Goal: Task Accomplishment & Management: Complete application form

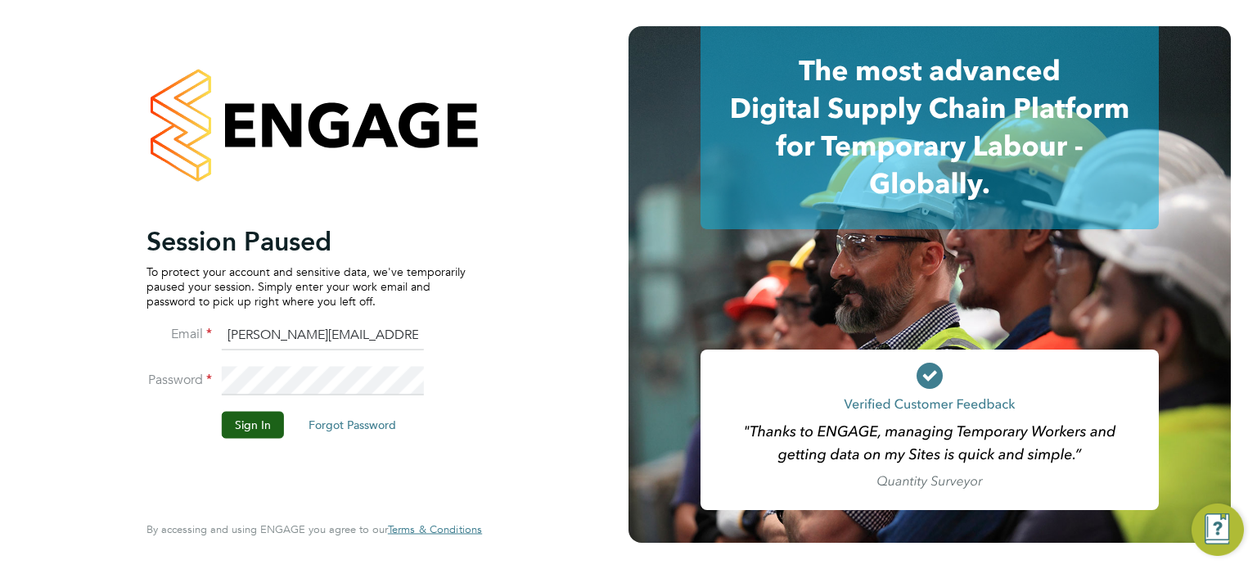
click at [257, 410] on li "Password" at bounding box center [305, 389] width 319 height 46
click at [246, 428] on button "Sign In" at bounding box center [253, 425] width 62 height 26
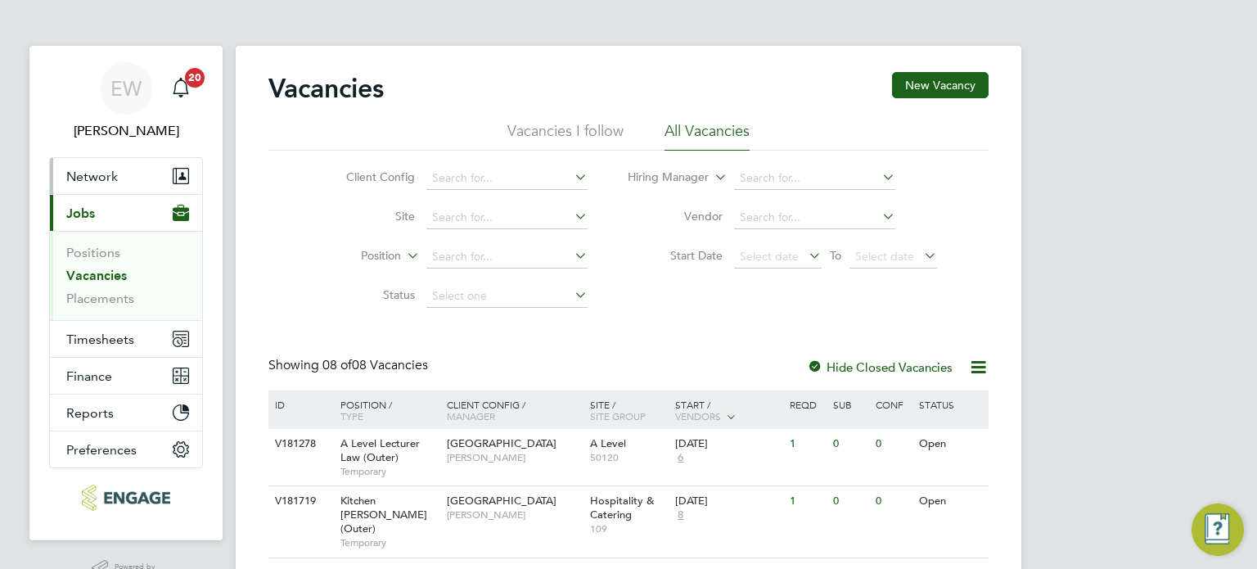
click at [98, 177] on span "Network" at bounding box center [92, 177] width 52 height 16
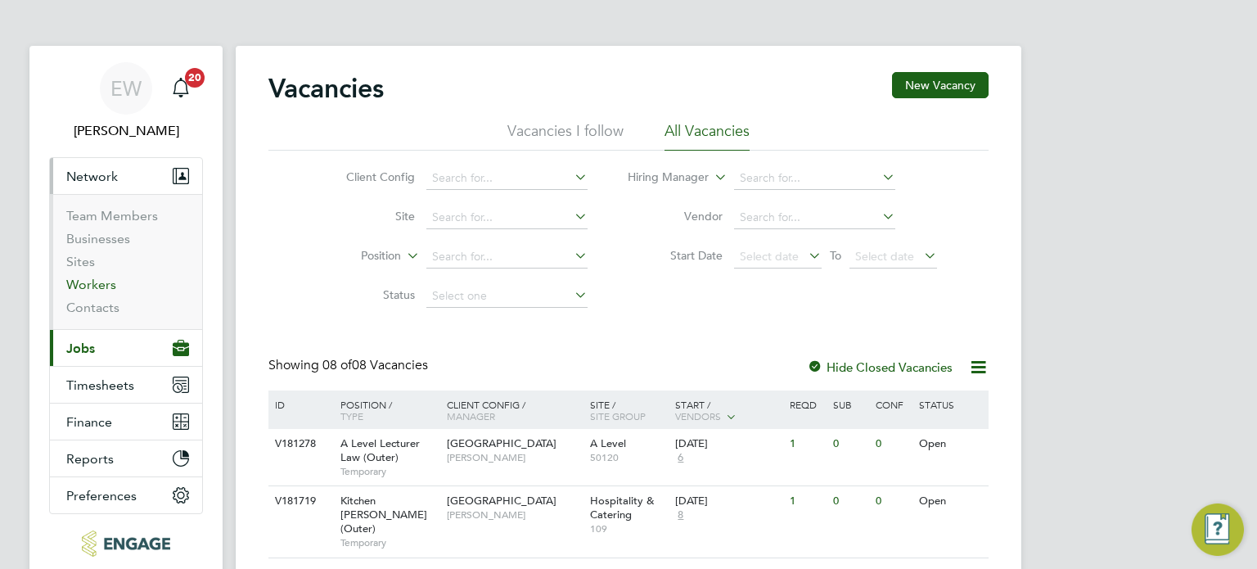
click at [99, 282] on link "Workers" at bounding box center [91, 285] width 50 height 16
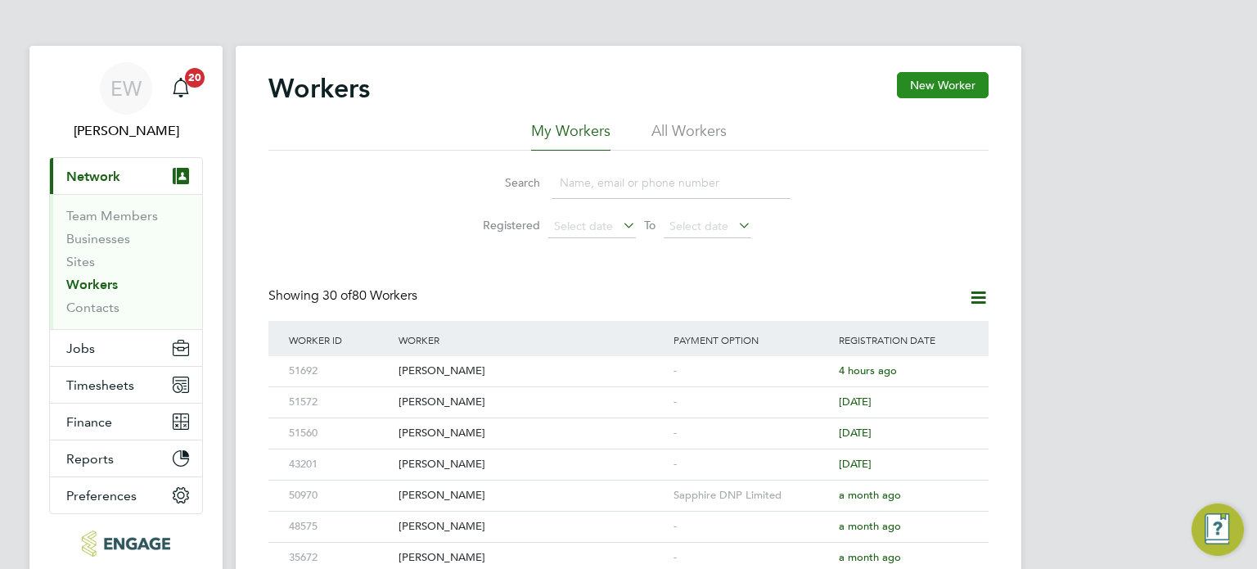
click at [953, 89] on button "New Worker" at bounding box center [943, 85] width 92 height 26
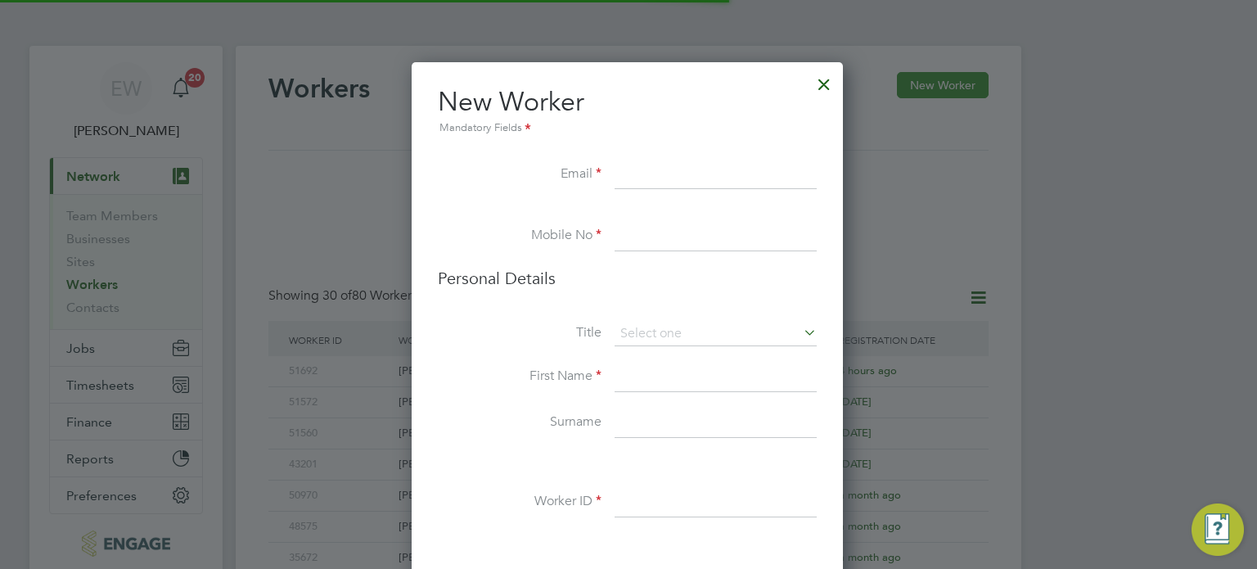
scroll to position [1378, 433]
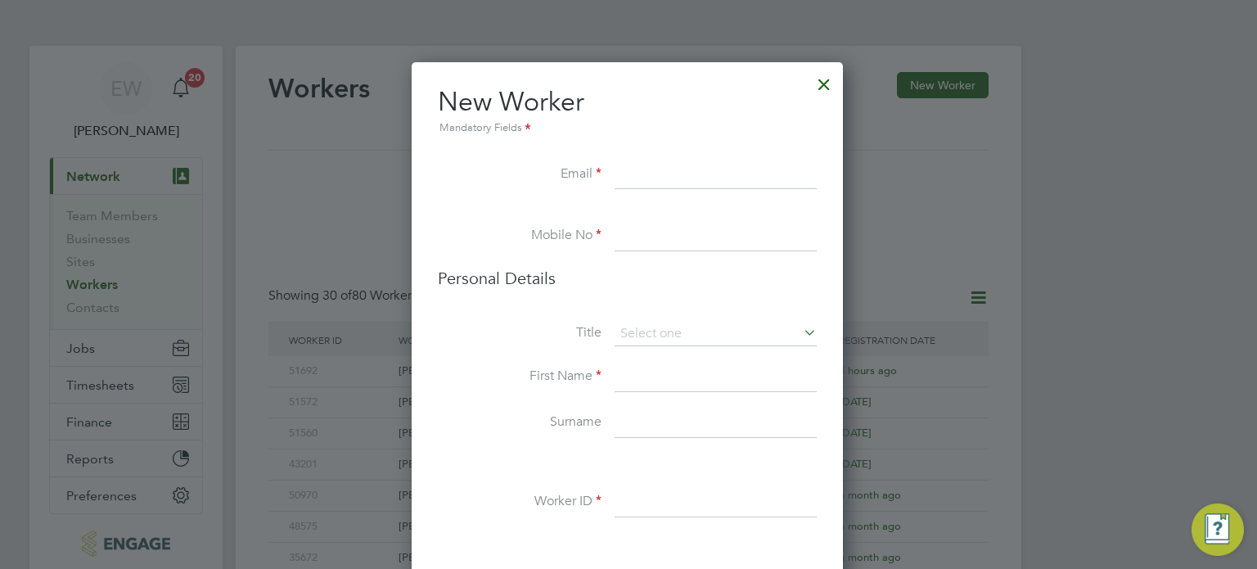
paste input "simoneswhite@icloud.com"
click at [642, 183] on input "simoneswhite@icloud.com" at bounding box center [716, 174] width 202 height 29
type input "simoneswhite@icloud.com"
click at [642, 245] on input at bounding box center [716, 236] width 202 height 29
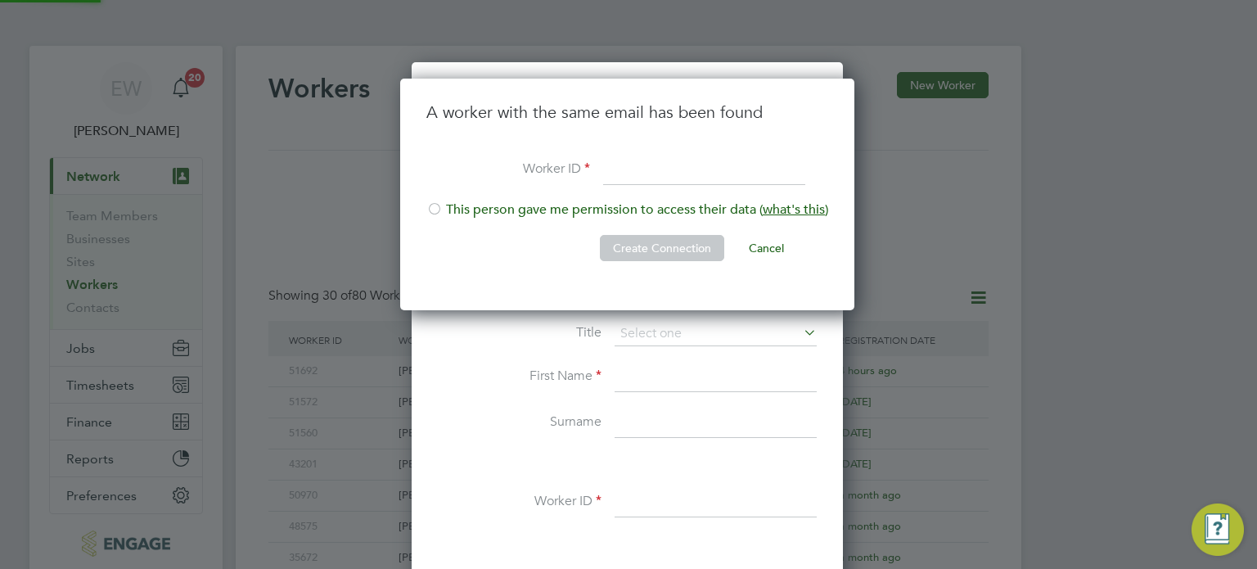
scroll to position [232, 456]
type input "51715"
click at [433, 209] on div at bounding box center [434, 210] width 16 height 16
click at [638, 245] on button "Create Connection" at bounding box center [662, 248] width 124 height 26
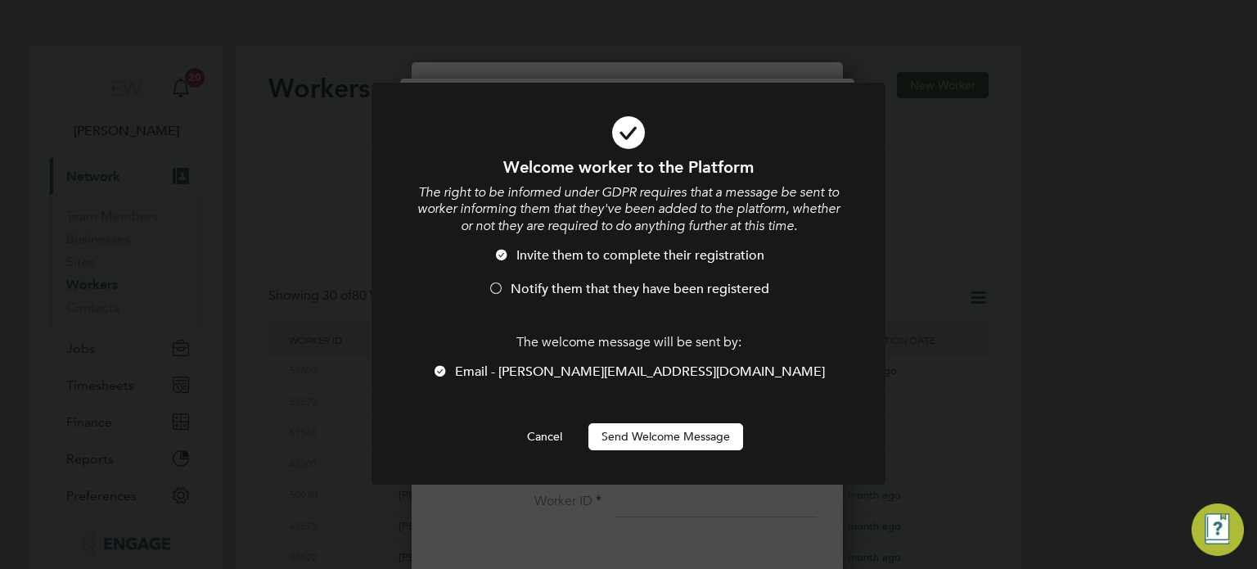
click at [507, 282] on li "Notify them that they have been registered" at bounding box center [629, 298] width 426 height 34
click at [648, 435] on button "Send Welcome Message" at bounding box center [665, 436] width 155 height 26
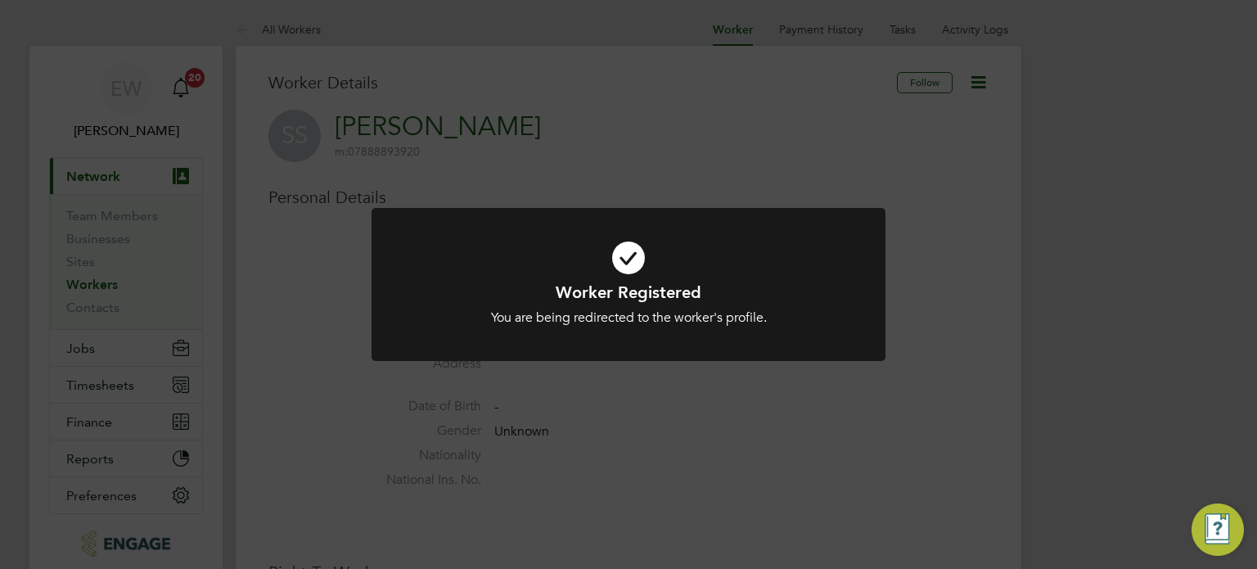
click at [648, 435] on div "Worker Registered You are being redirected to the worker's profile. Cancel Okay" at bounding box center [628, 284] width 1257 height 569
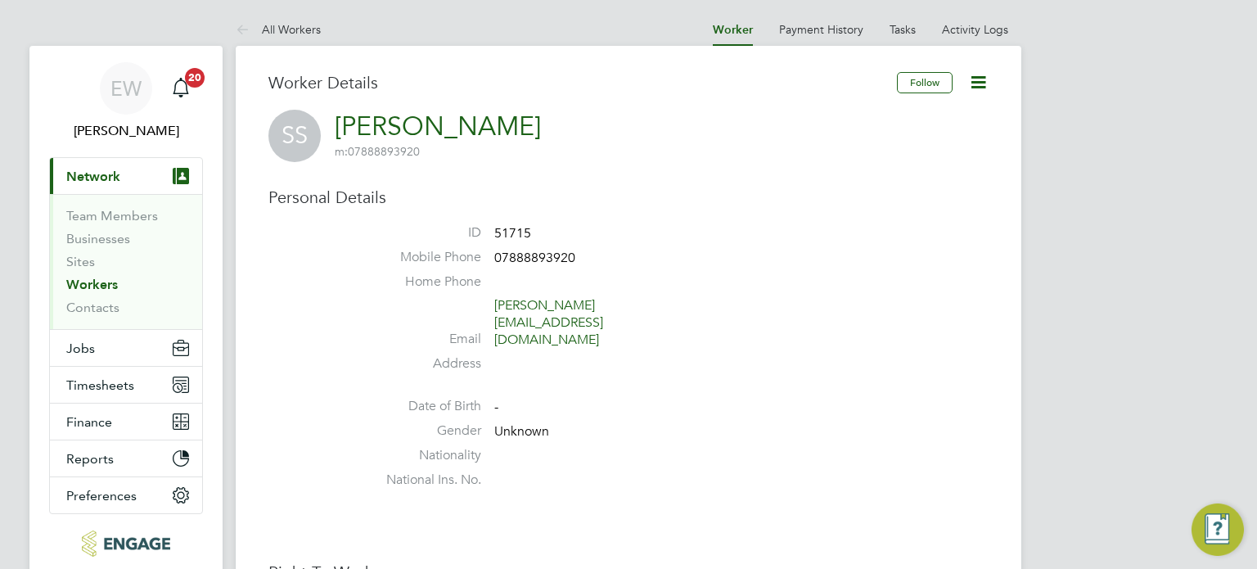
click at [971, 79] on icon at bounding box center [978, 82] width 20 height 20
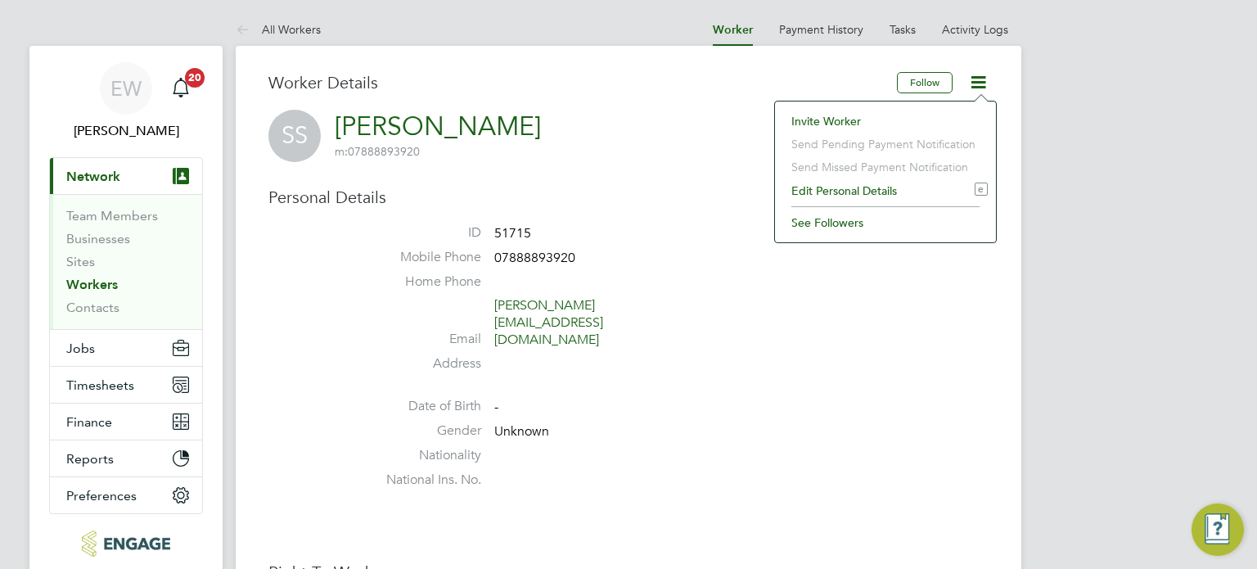
click at [832, 190] on li "Edit Personal Details e" at bounding box center [885, 190] width 205 height 23
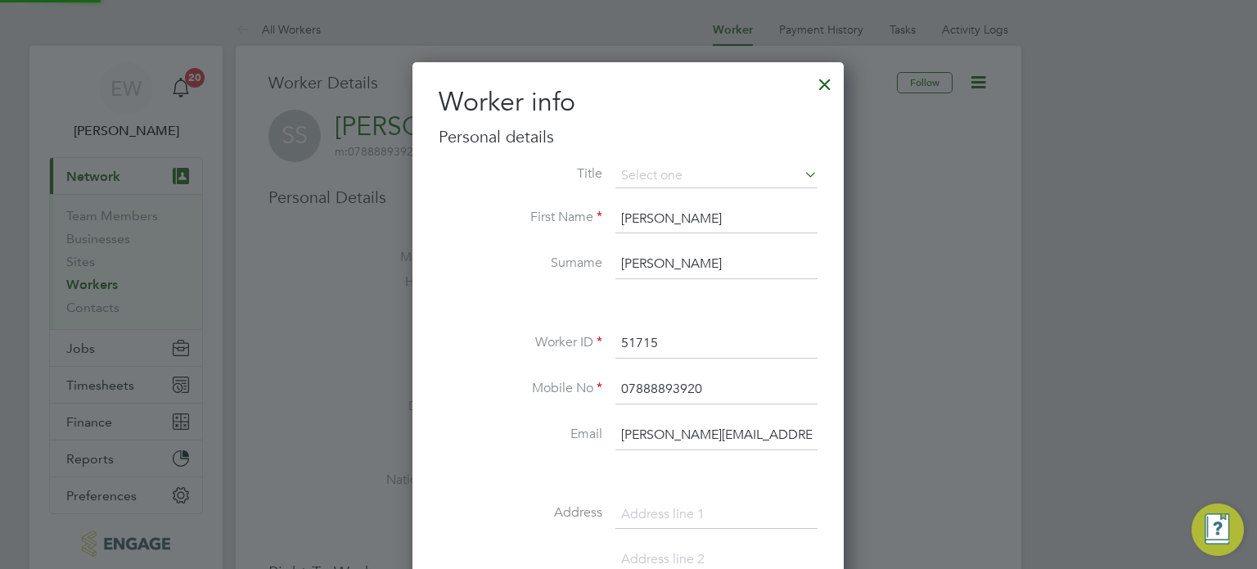
scroll to position [920, 432]
click at [641, 273] on ul "Mr Mrs Miss Ms" at bounding box center [717, 231] width 205 height 88
click at [673, 169] on input at bounding box center [716, 176] width 202 height 25
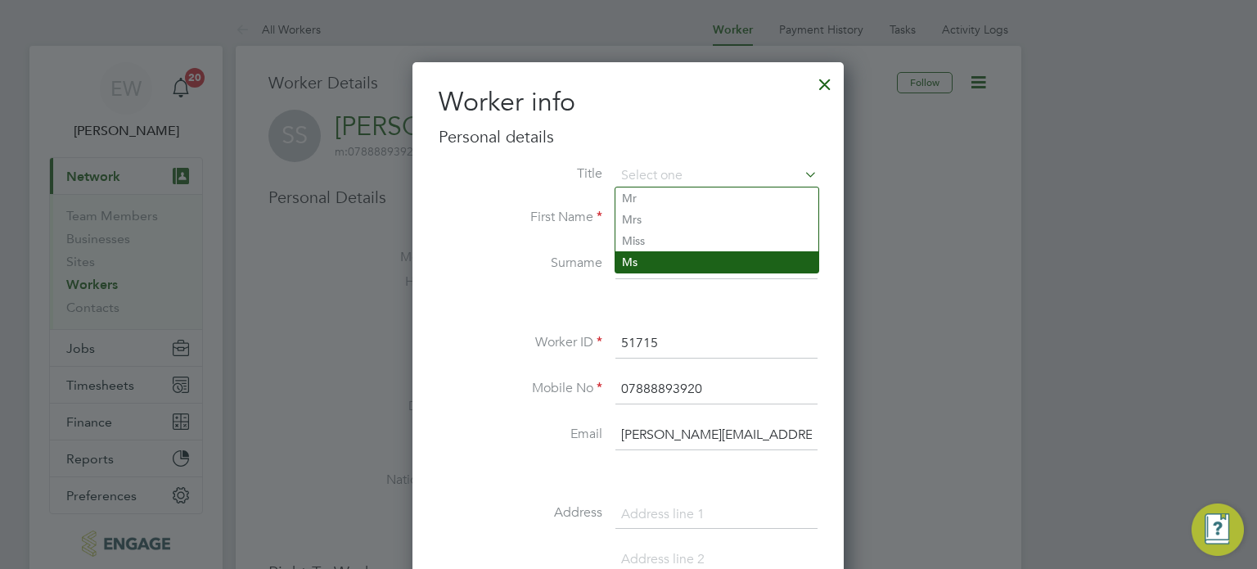
click at [657, 255] on li "Ms" at bounding box center [716, 261] width 203 height 21
type input "Ms"
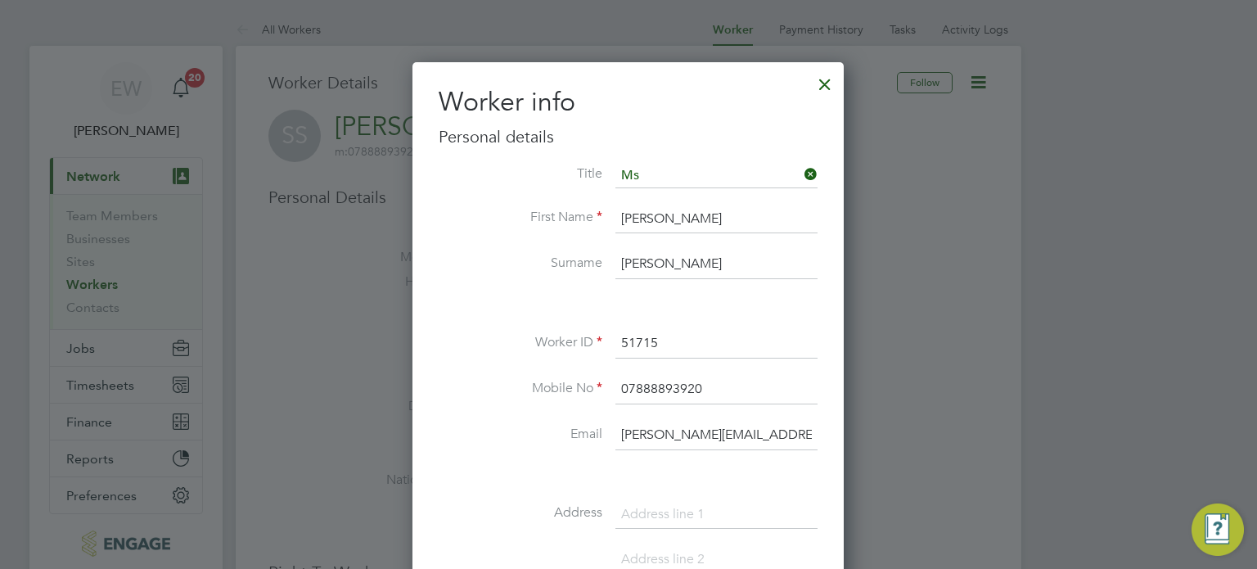
click at [530, 395] on label "Mobile No" at bounding box center [521, 388] width 164 height 17
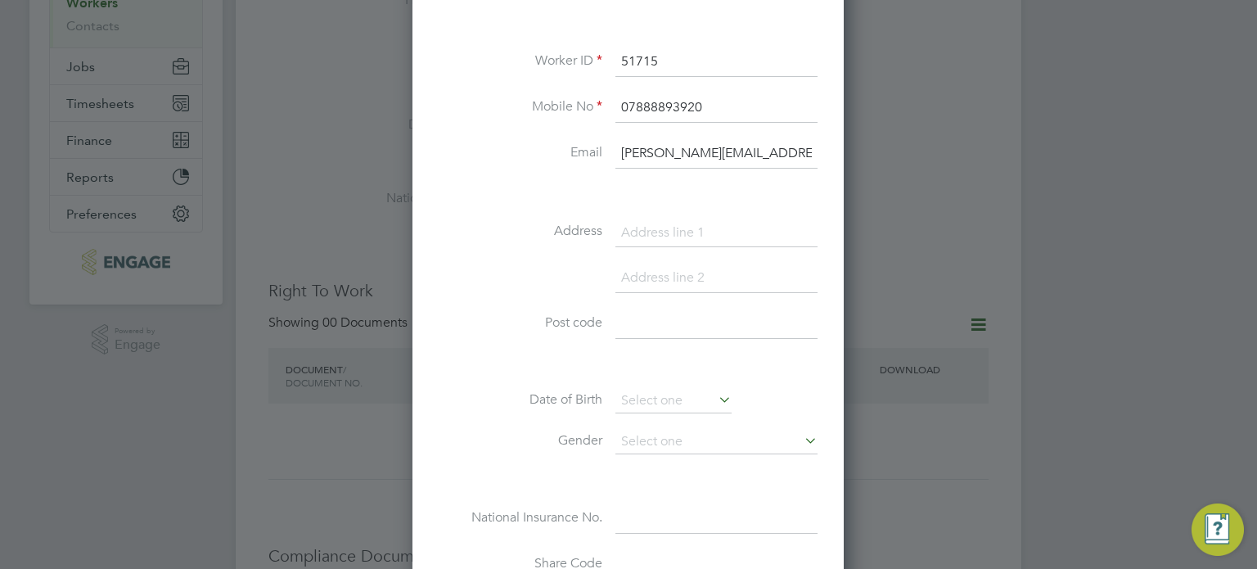
scroll to position [295, 0]
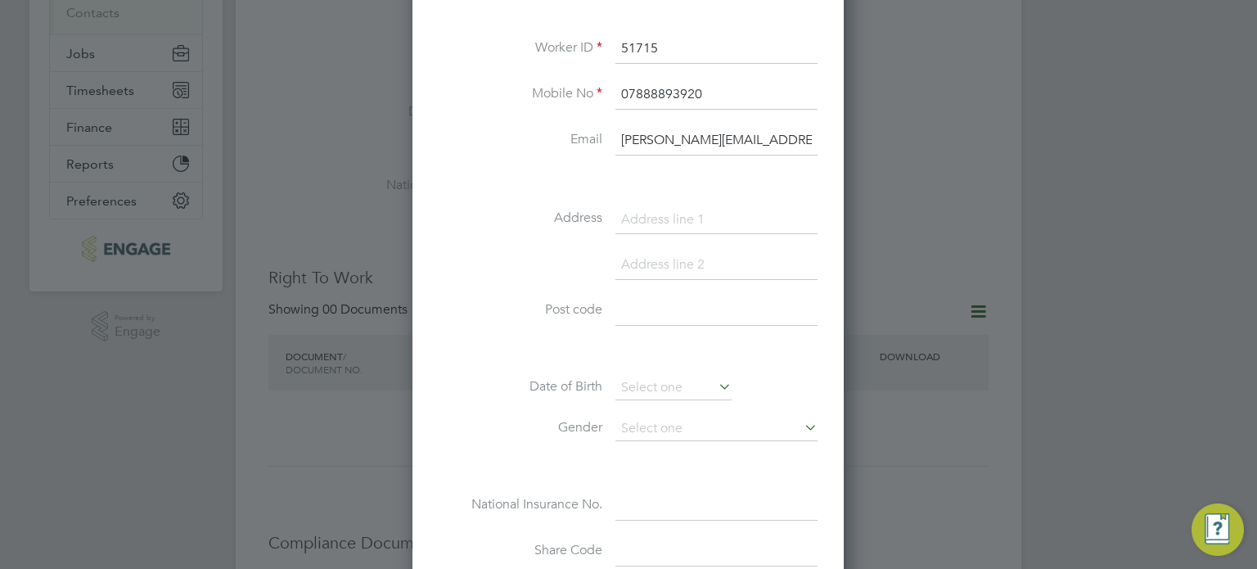
click at [701, 409] on li "Date of Birth" at bounding box center [628, 396] width 379 height 41
click at [686, 421] on input at bounding box center [716, 429] width 202 height 25
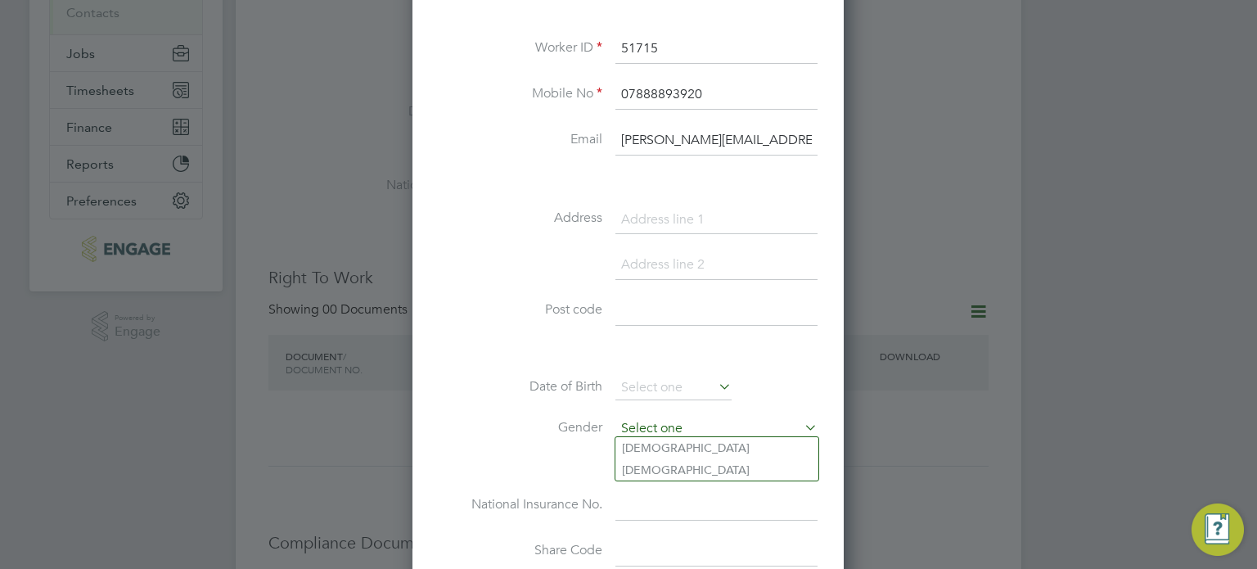
click at [655, 435] on input at bounding box center [716, 429] width 202 height 25
click at [645, 464] on li "Female" at bounding box center [716, 469] width 203 height 21
type input "Female"
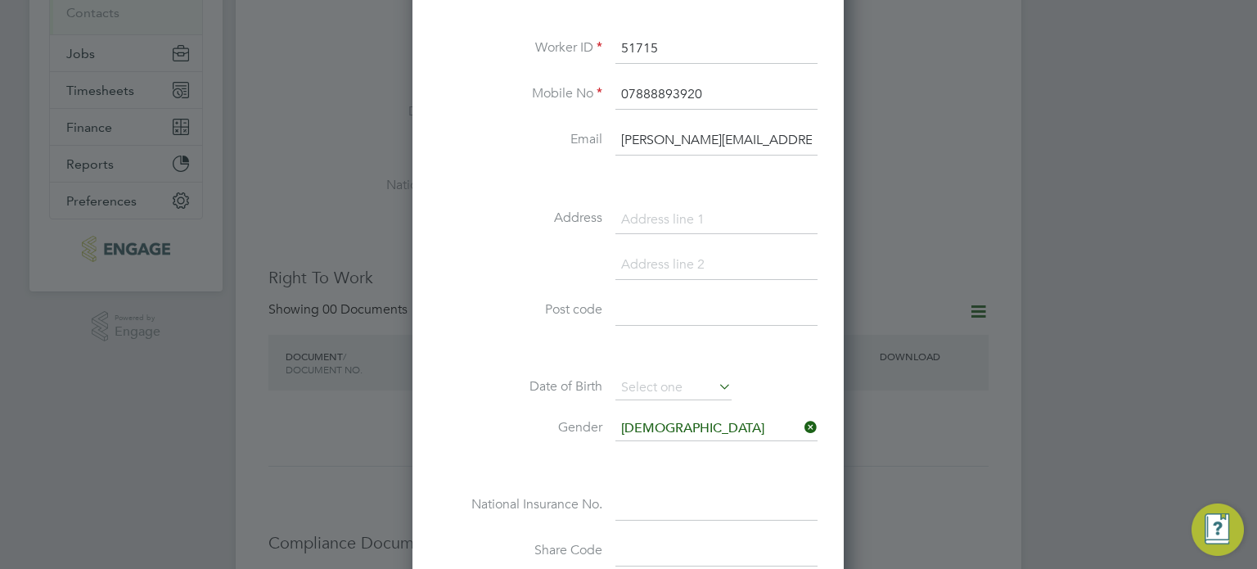
click at [704, 222] on input at bounding box center [716, 219] width 202 height 29
paste input "25b Charlton Road Blackheath, Greenwich SE3 7EU"
drag, startPoint x: 761, startPoint y: 220, endPoint x: 825, endPoint y: 220, distance: 63.8
click at [825, 220] on div "Worker info Personal details Title Ms First Name Simone Surname Stephney-White …" at bounding box center [627, 230] width 431 height 924
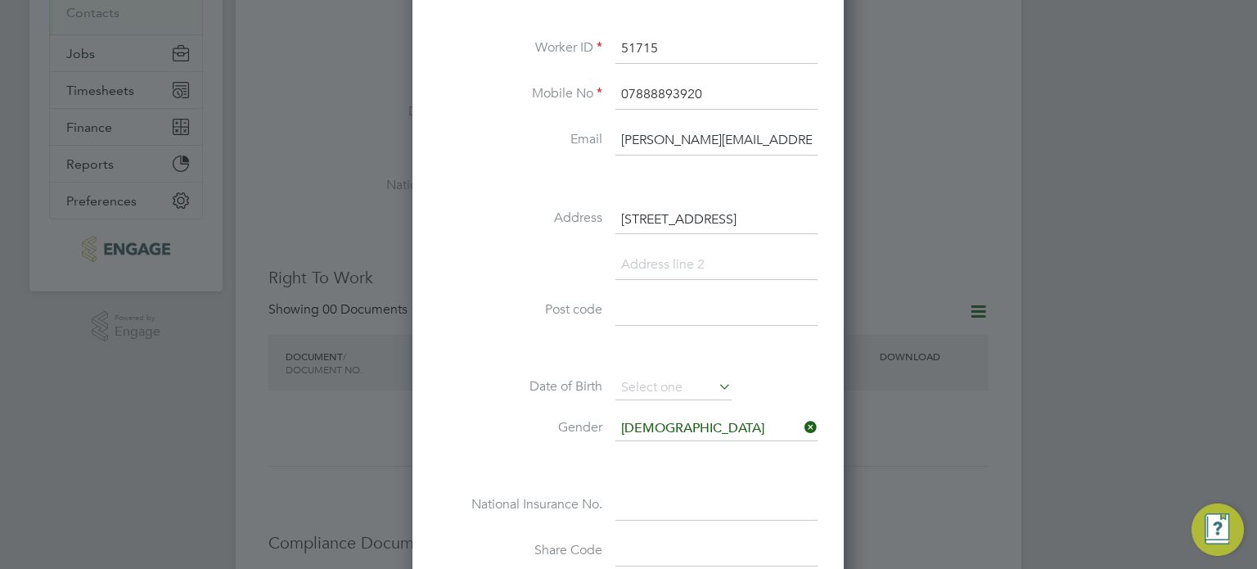
type input "25b Charlton Road Blackheath, Greenwich SE3 7EU"
click at [659, 307] on input at bounding box center [716, 310] width 202 height 29
paste input "SE3 7EU"
type input "SE3 7EU"
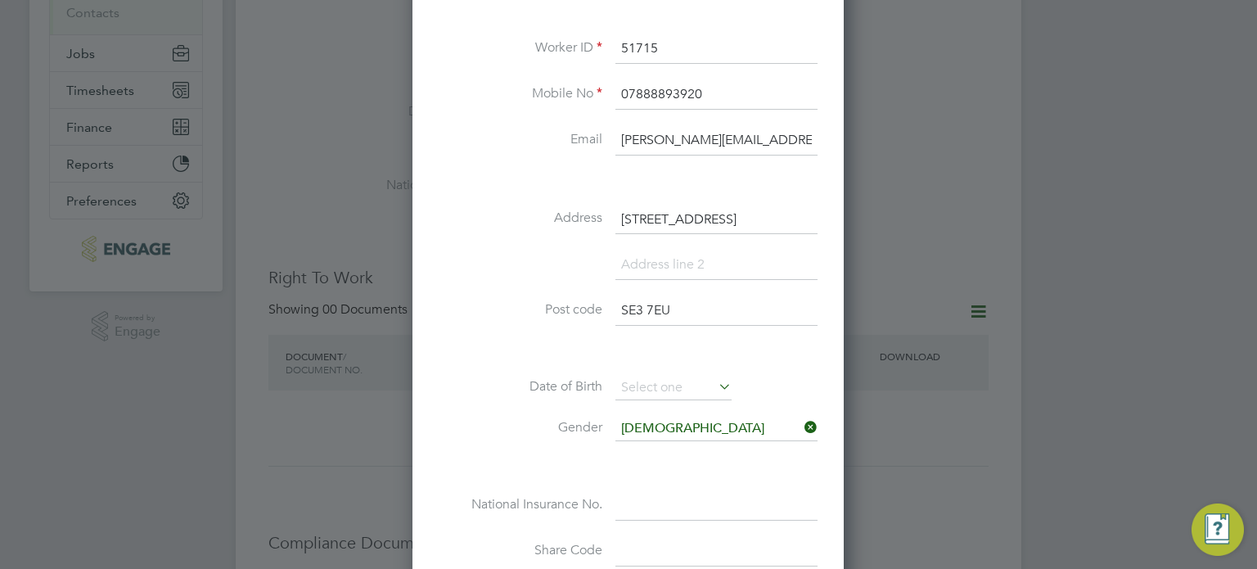
click at [755, 539] on input at bounding box center [716, 551] width 202 height 29
click at [512, 542] on label "Share Code" at bounding box center [521, 550] width 164 height 17
click at [444, 496] on label "National Insurance No." at bounding box center [521, 504] width 164 height 17
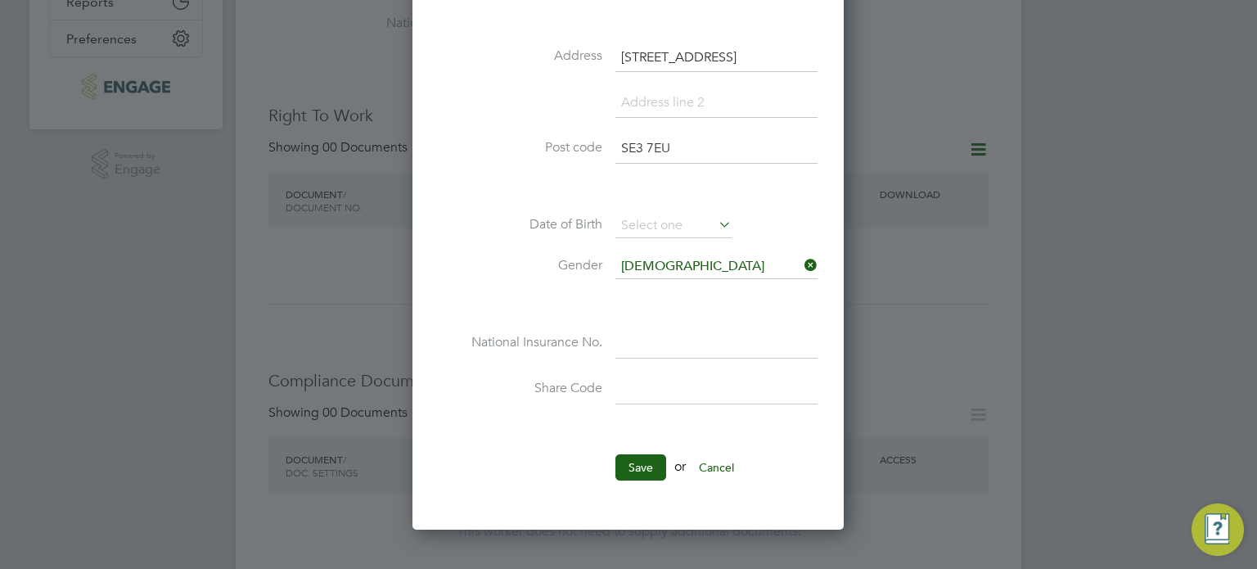
scroll to position [458, 0]
click at [640, 462] on button "Save" at bounding box center [640, 466] width 51 height 26
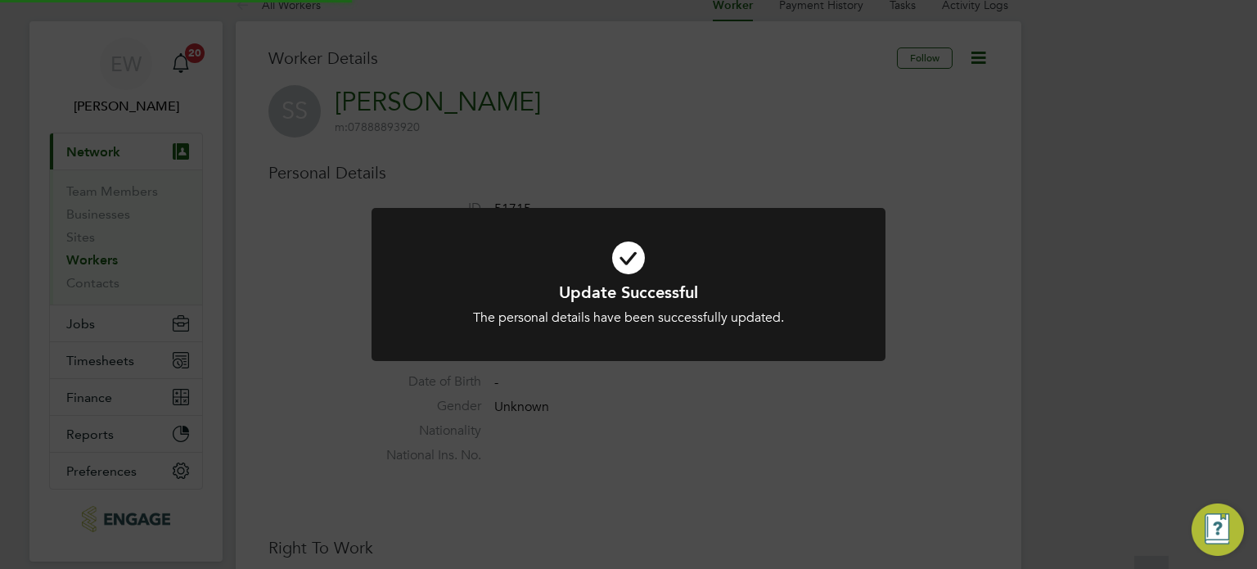
scroll to position [0, 0]
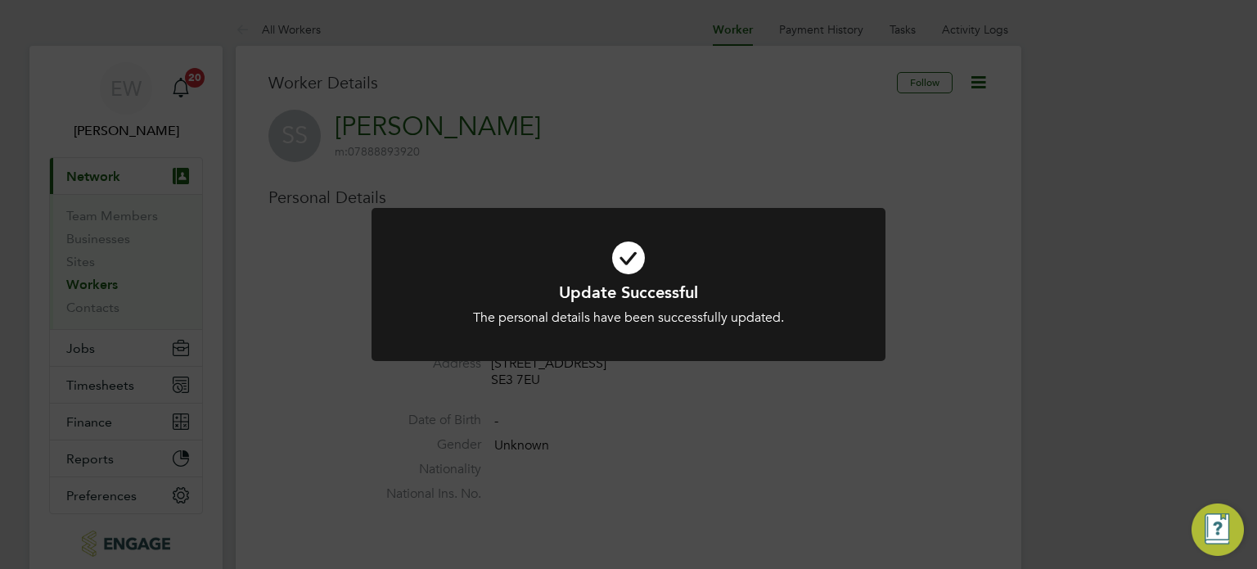
click at [79, 346] on div "Update Successful The personal details have been successfully updated. Cancel O…" at bounding box center [628, 284] width 1257 height 569
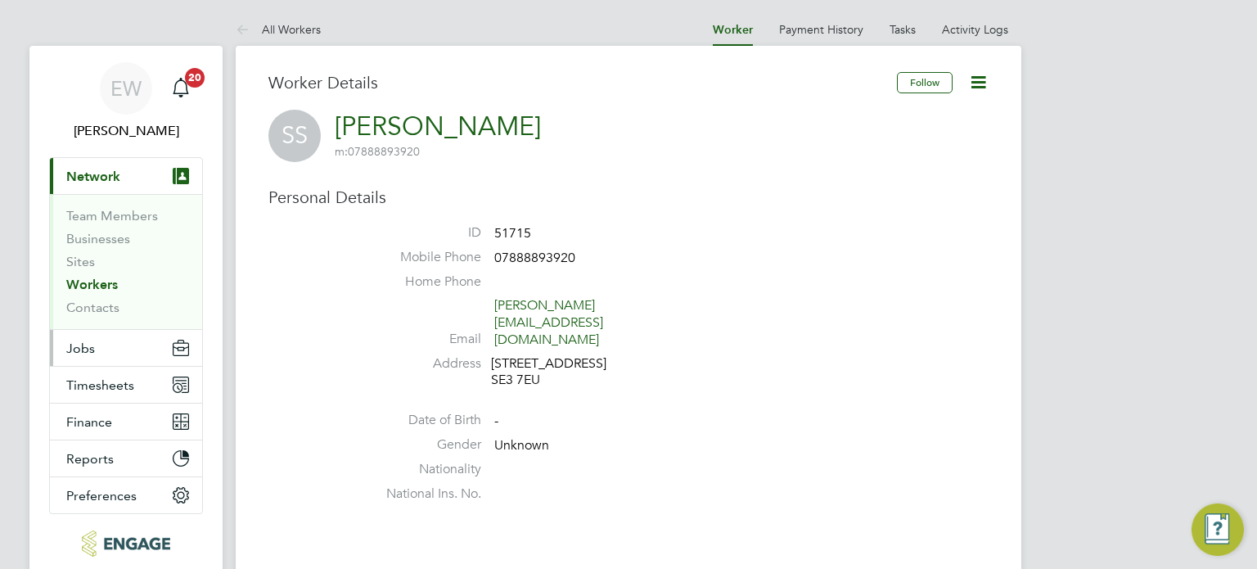
click at [79, 346] on span "Jobs" at bounding box center [80, 348] width 29 height 16
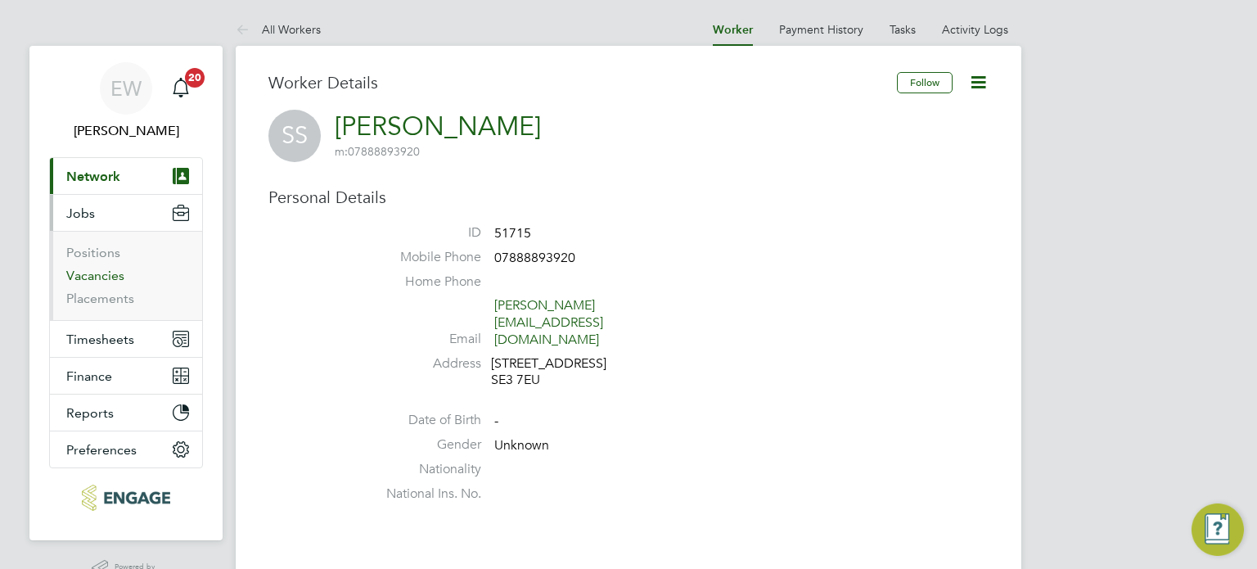
click at [94, 277] on link "Vacancies" at bounding box center [95, 276] width 58 height 16
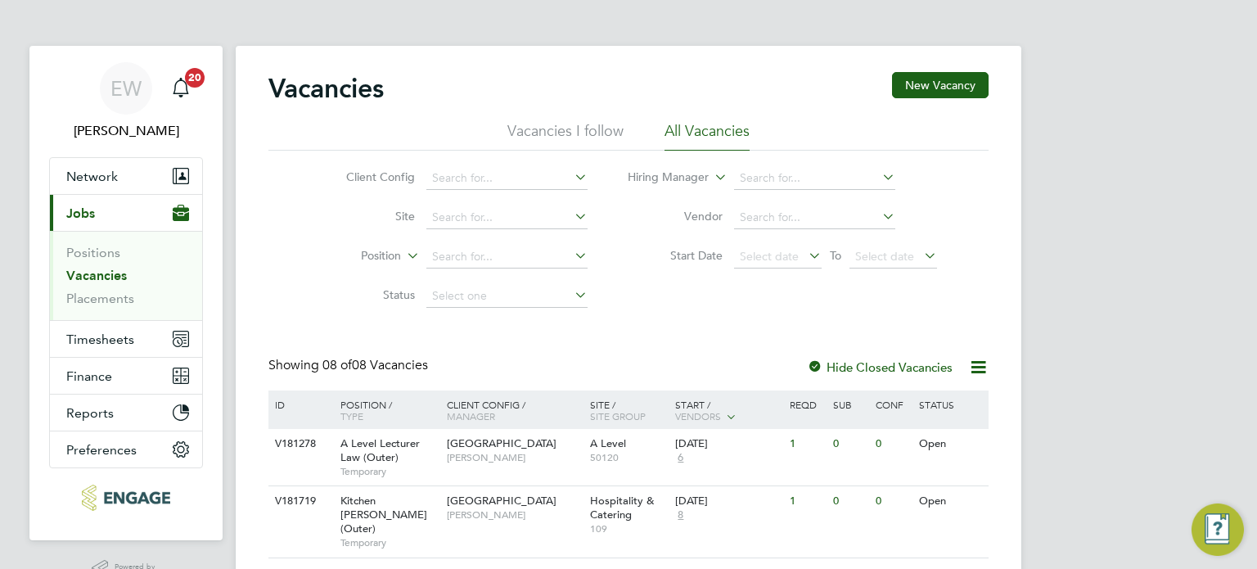
click at [1124, 385] on div "EW Ella Wratten Notifications 20 Applications: Network Team Members Businesses …" at bounding box center [628, 495] width 1257 height 990
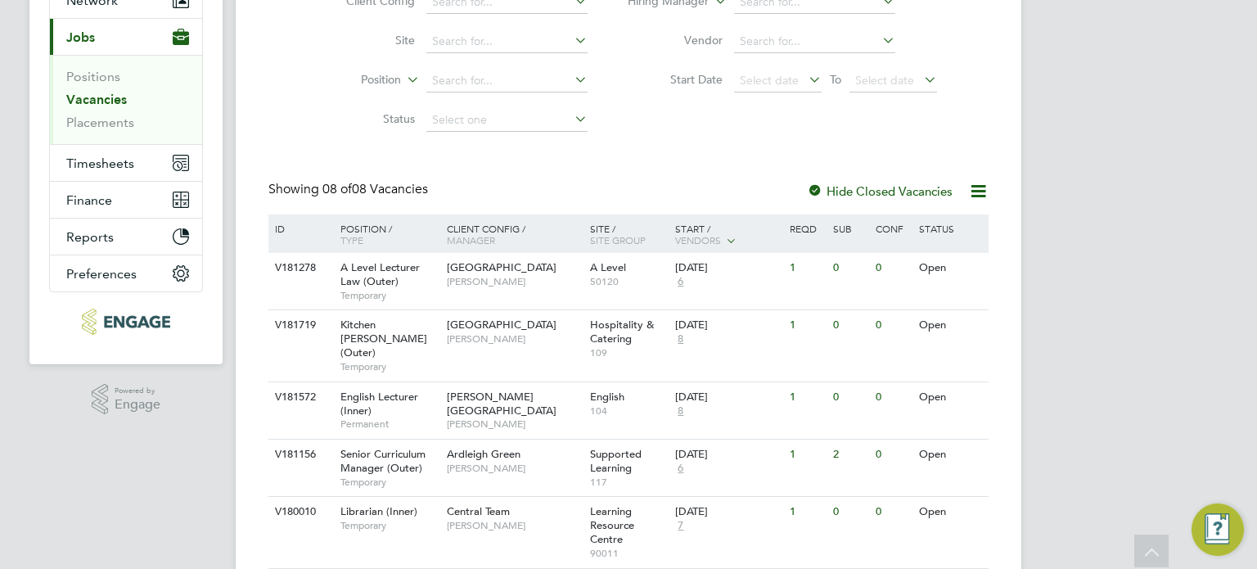
scroll to position [196, 0]
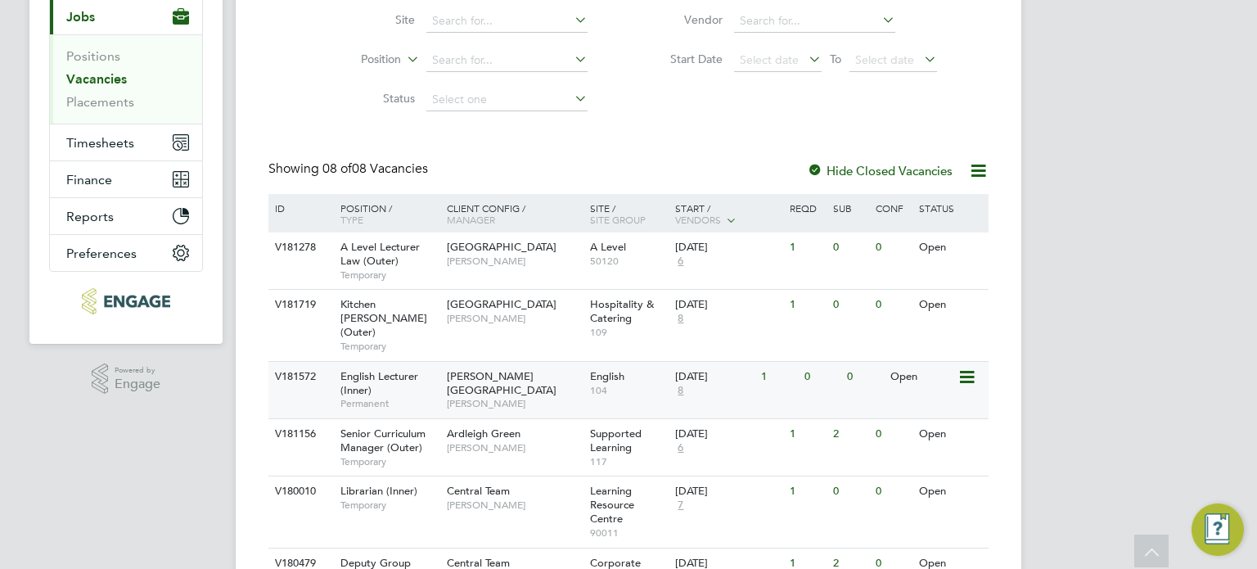
click at [391, 380] on div "English Lecturer (Inner) Permanent" at bounding box center [385, 390] width 115 height 56
click at [387, 378] on div "English Lecturer (Inner) Permanent" at bounding box center [385, 390] width 115 height 56
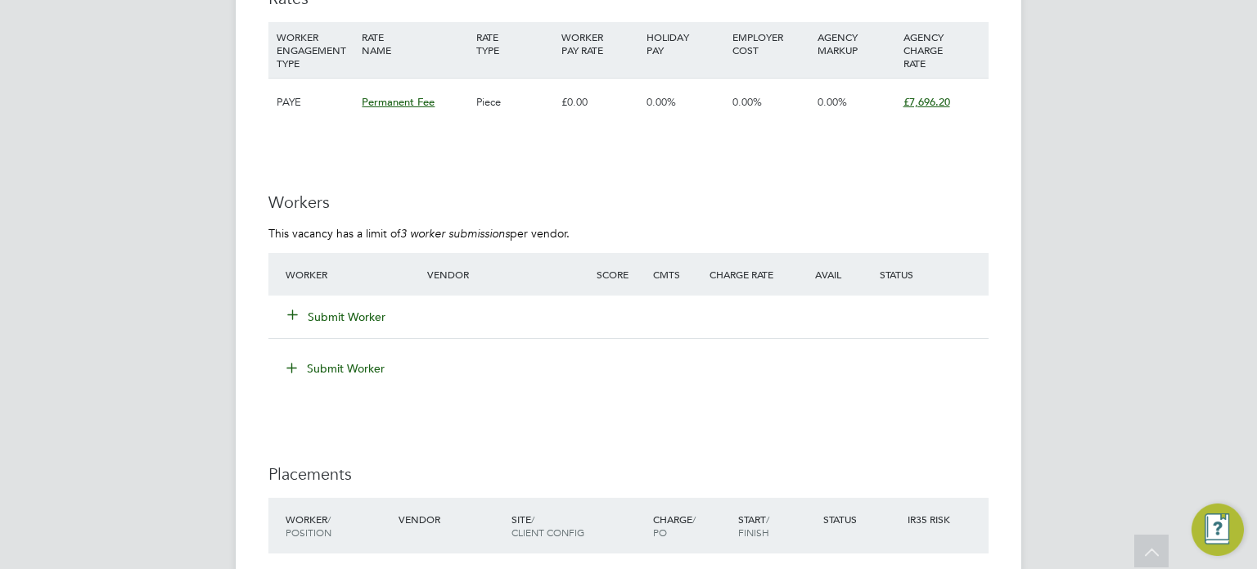
scroll to position [2193, 0]
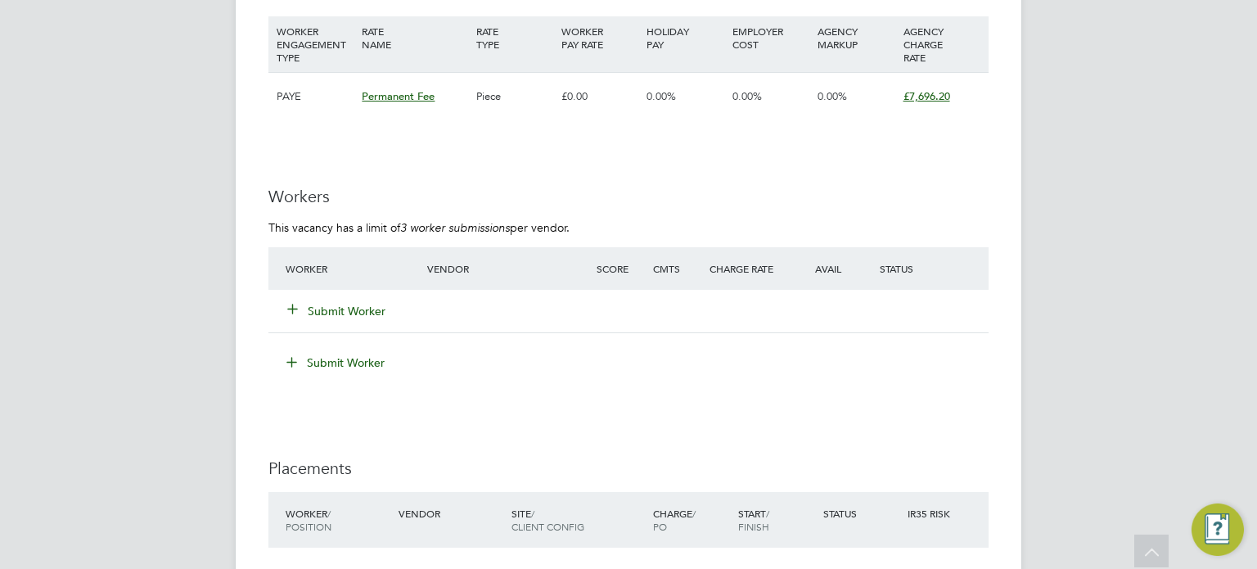
click at [340, 308] on button "Submit Worker" at bounding box center [337, 311] width 98 height 16
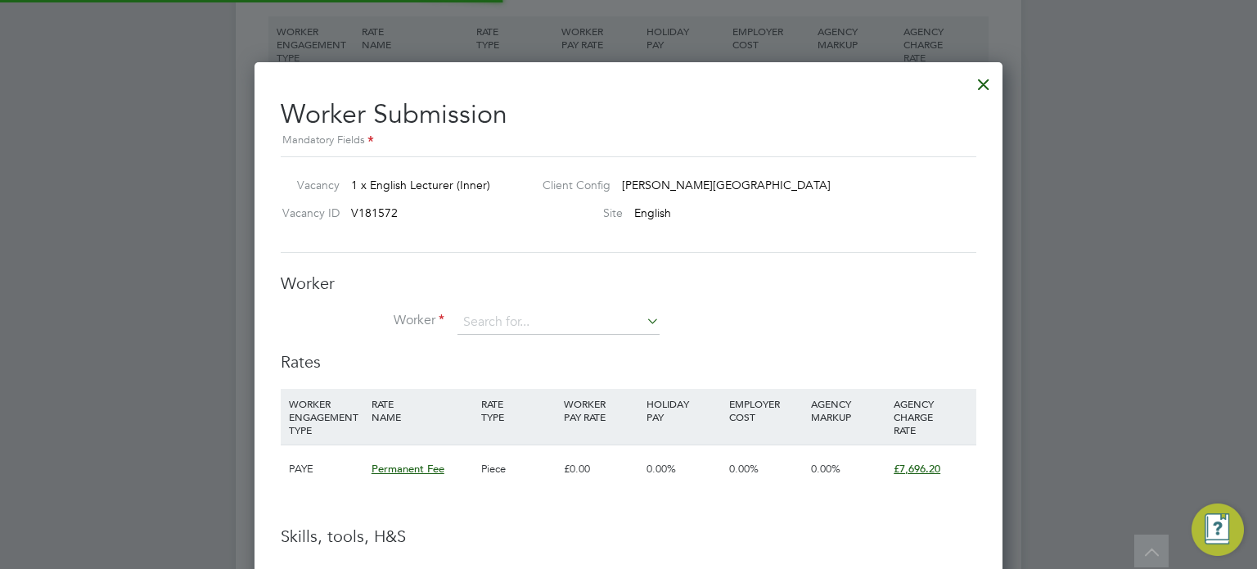
scroll to position [1031, 749]
click at [517, 323] on input at bounding box center [558, 322] width 202 height 25
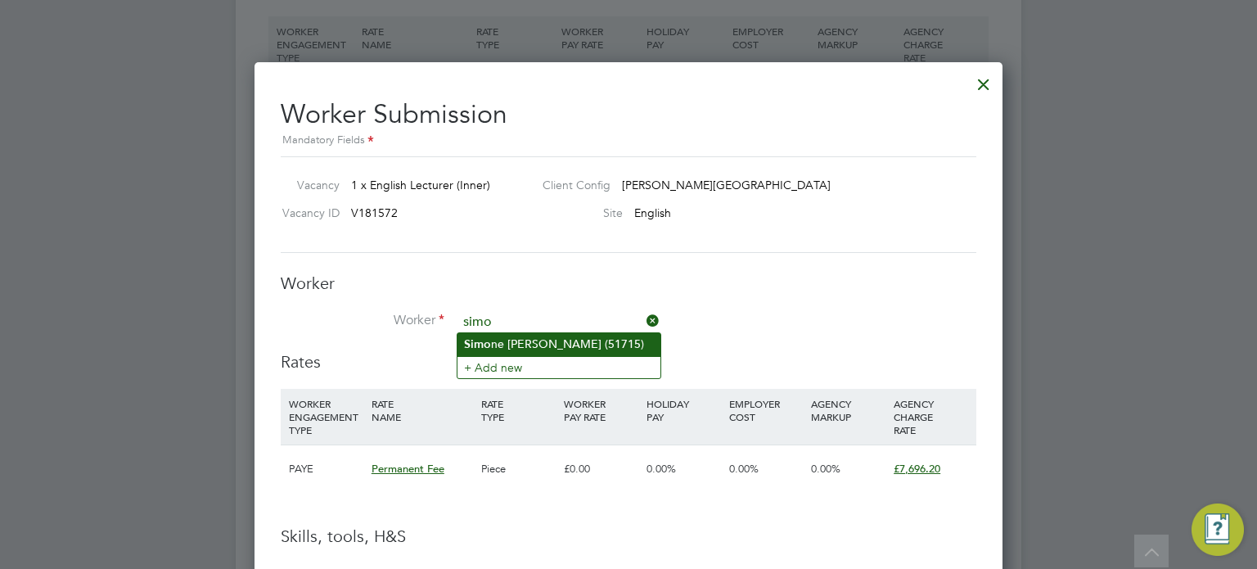
click at [533, 348] on li "Simo ne Stephney-White (51715)" at bounding box center [558, 344] width 203 height 22
type input "Simone Stephney-White (51715)"
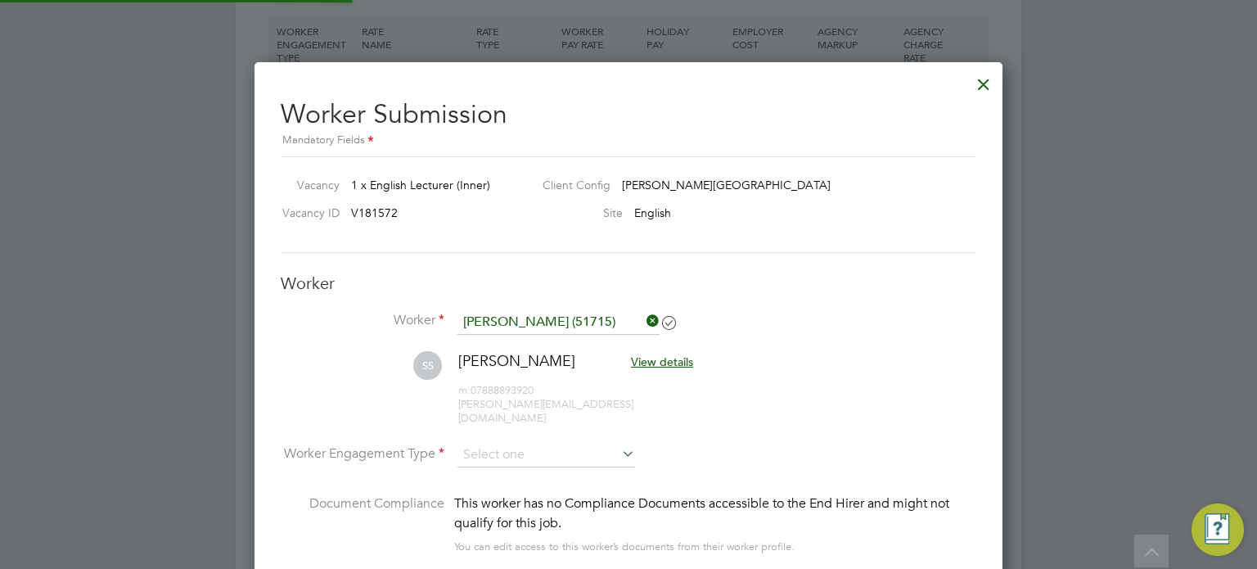
scroll to position [8, 7]
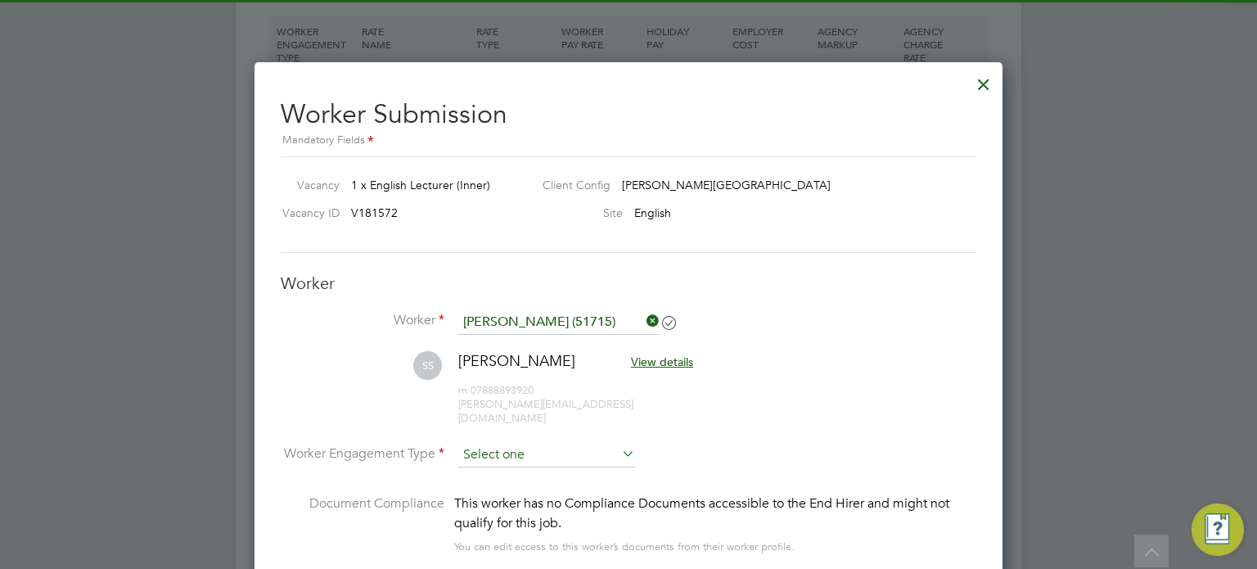
click at [490, 443] on input at bounding box center [546, 455] width 178 height 25
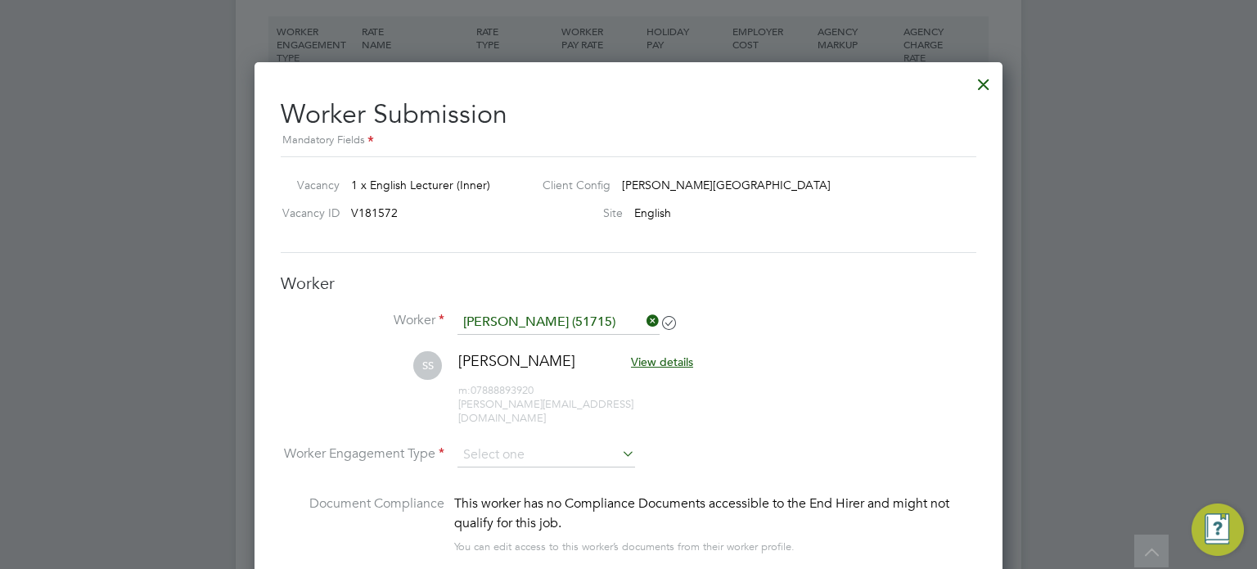
click at [488, 480] on li "PAYE" at bounding box center [546, 482] width 178 height 21
type input "PAYE"
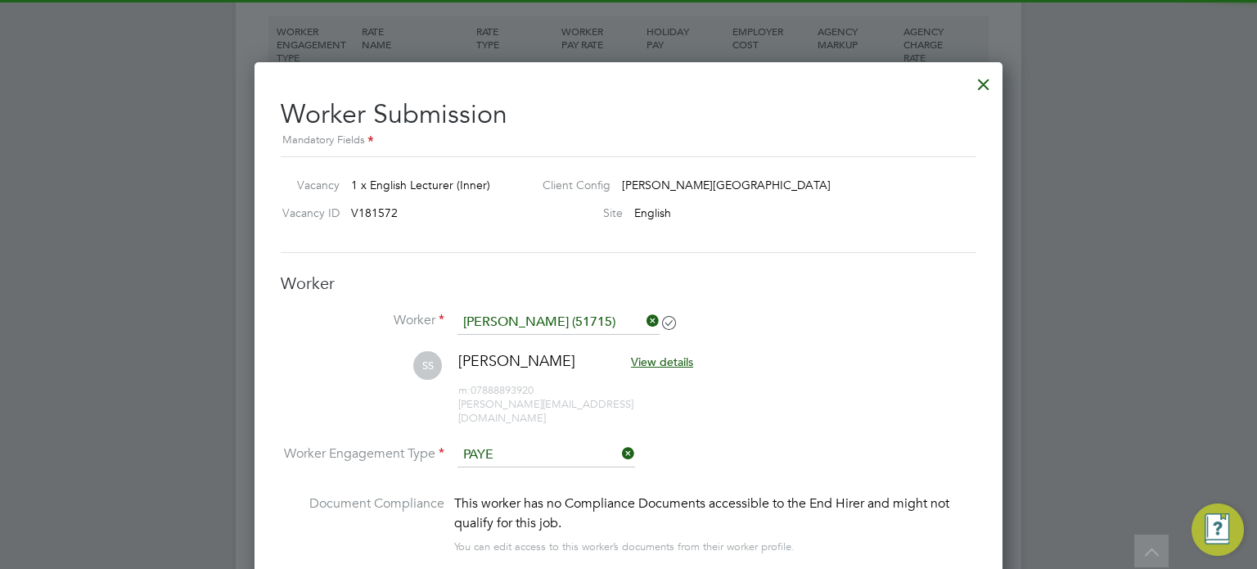
click at [881, 403] on li "SS Simone Stephney-White View details m: 07888893920 simoneswhite@icloud.com" at bounding box center [629, 397] width 696 height 92
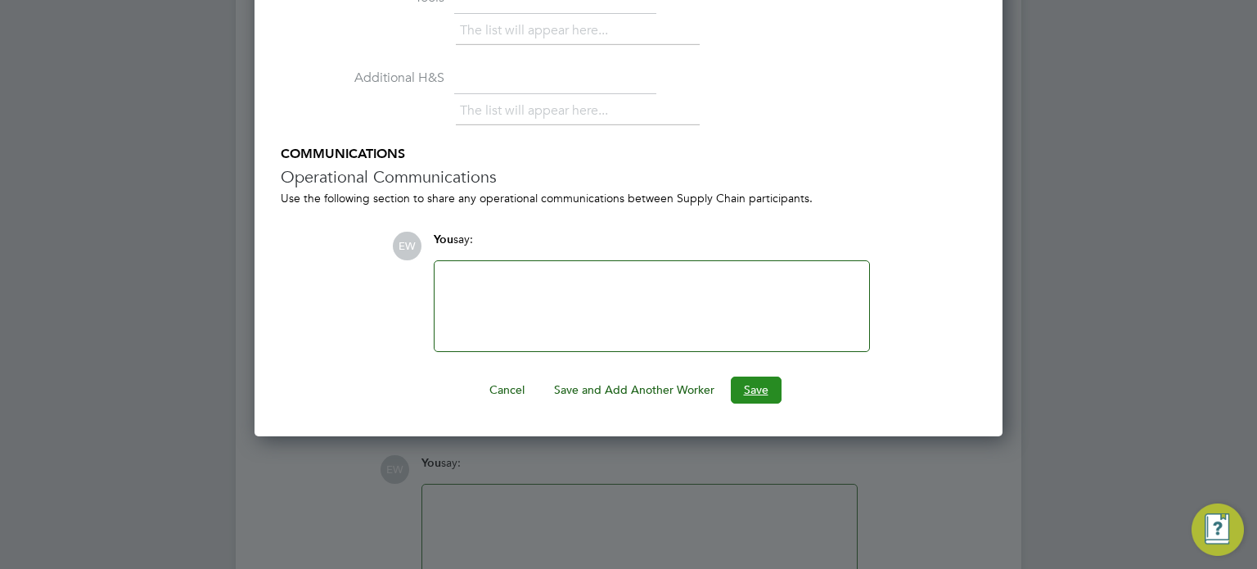
click at [746, 376] on button "Save" at bounding box center [756, 389] width 51 height 26
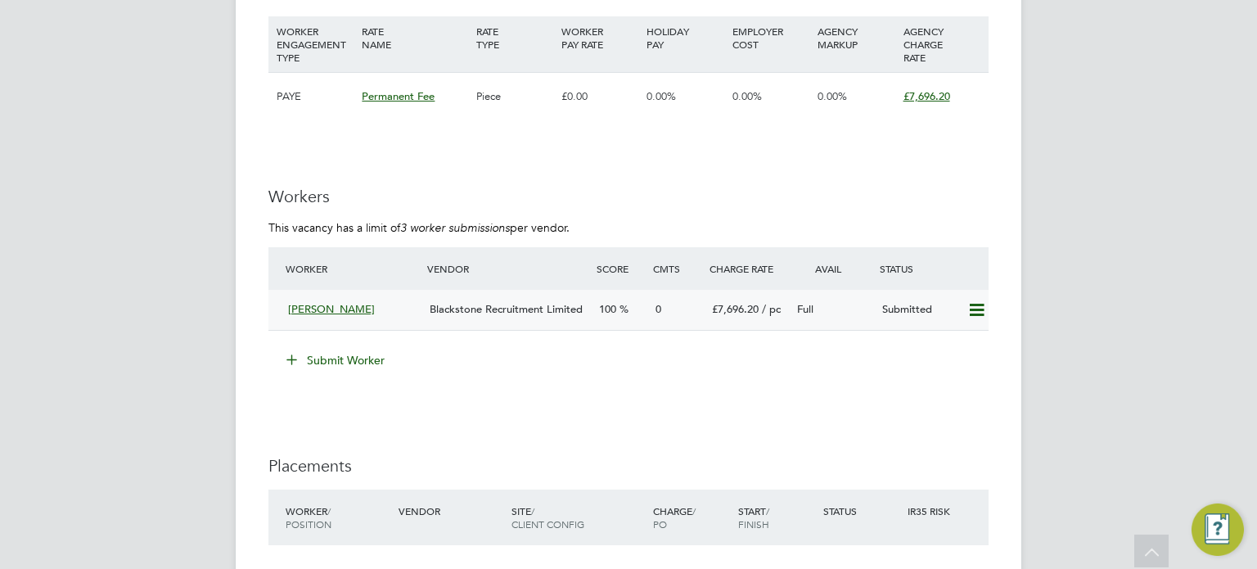
click at [562, 315] on div "Blackstone Recruitment Limited" at bounding box center [507, 309] width 169 height 27
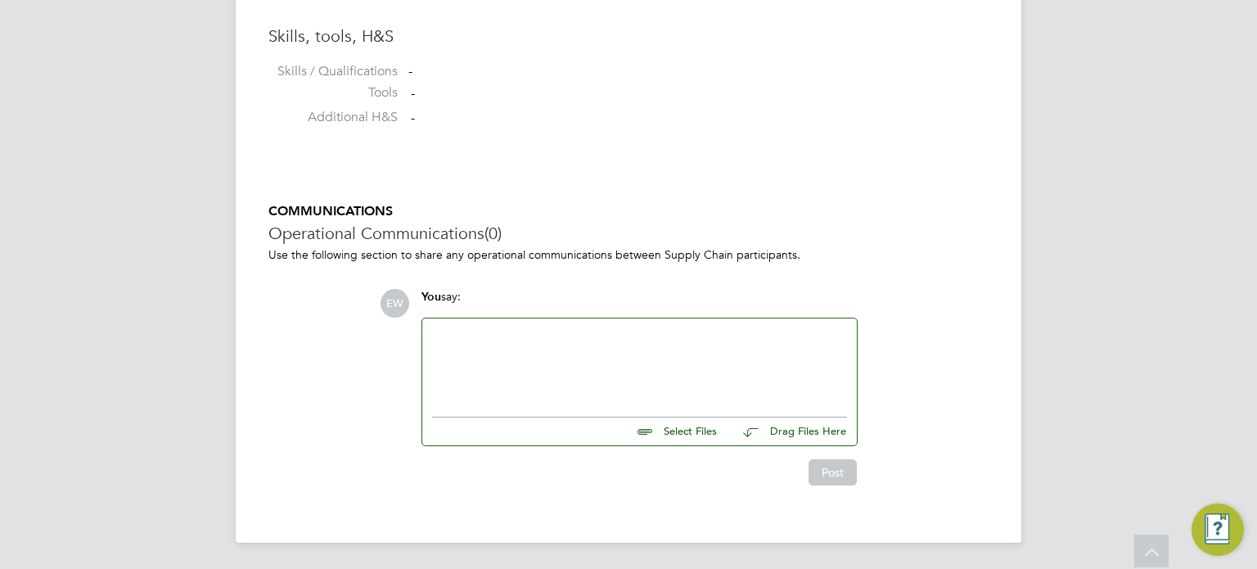
click at [542, 369] on div at bounding box center [639, 363] width 415 height 70
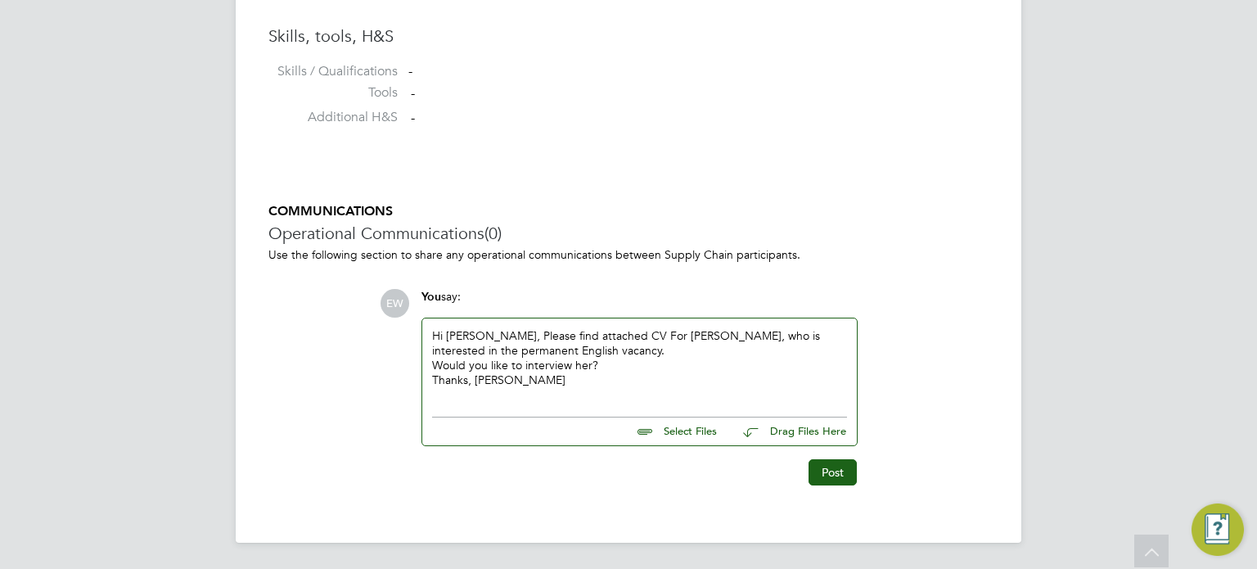
click at [689, 426] on input "file" at bounding box center [725, 428] width 246 height 23
type input "C:\fakepath\Blackstone Recruitment - Simone Stephney-White.pdf"
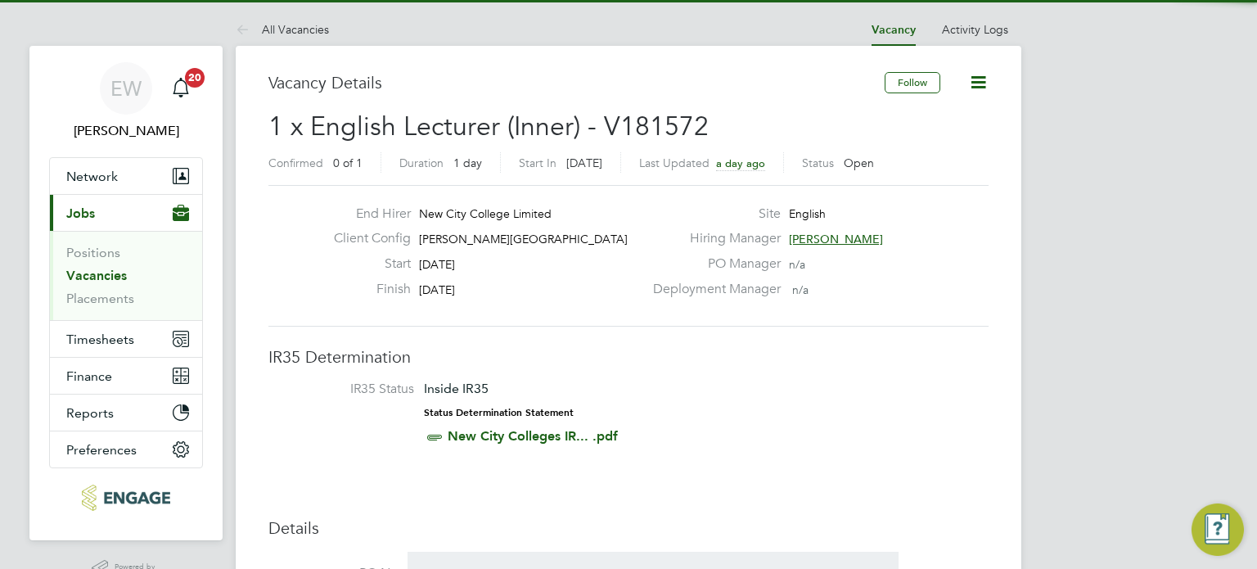
click at [670, 134] on span "1 x English Lecturer (Inner) - V181572" at bounding box center [488, 126] width 440 height 32
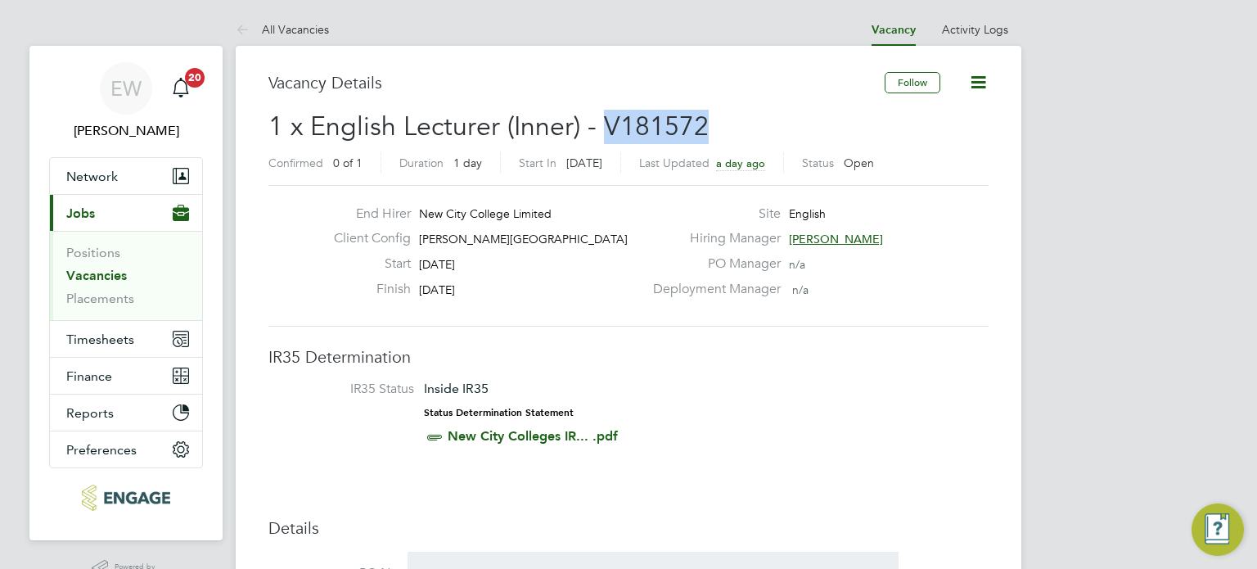
click at [670, 134] on span "1 x English Lecturer (Inner) - V181572" at bounding box center [488, 126] width 440 height 32
copy span "V181572"
